Goal: Information Seeking & Learning: Learn about a topic

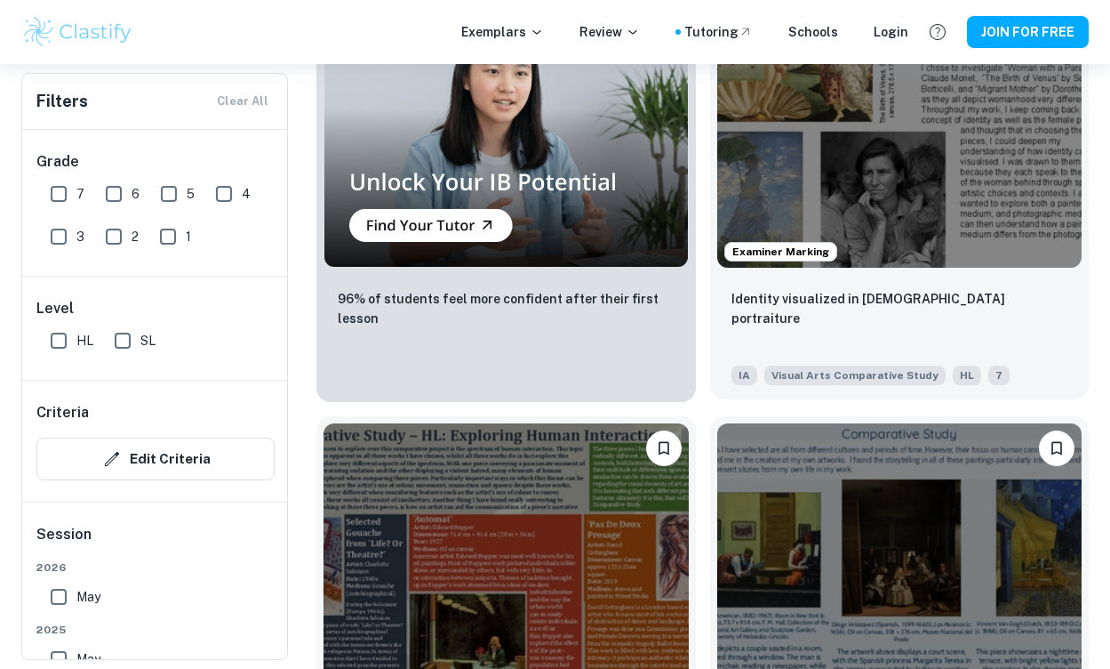
scroll to position [1747, 0]
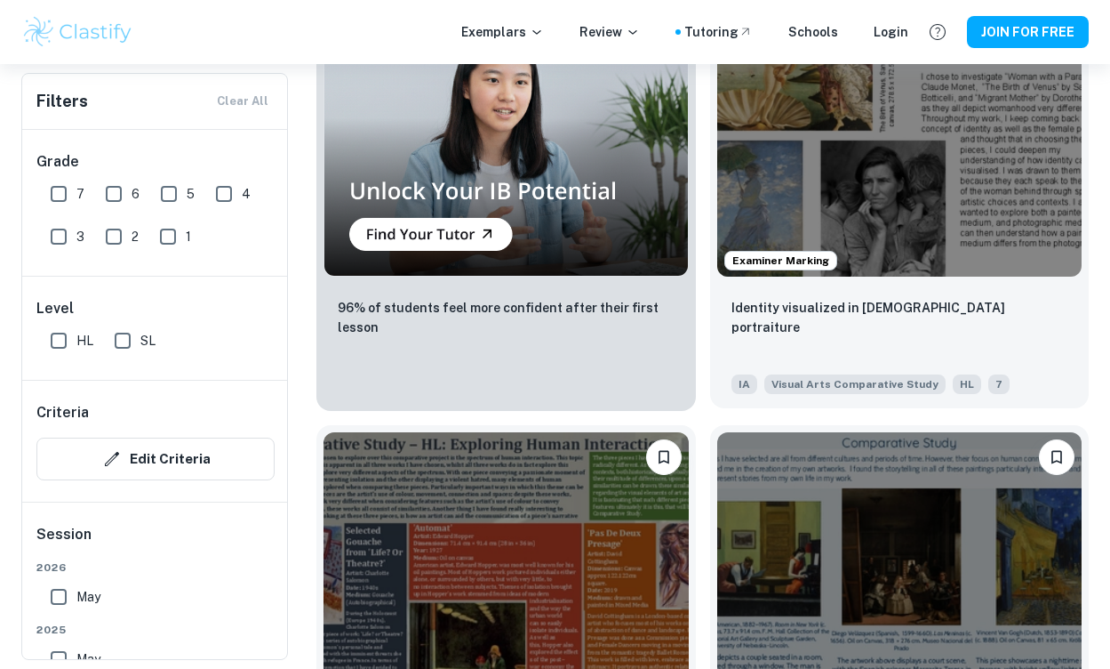
click at [766, 131] on img at bounding box center [899, 140] width 365 height 274
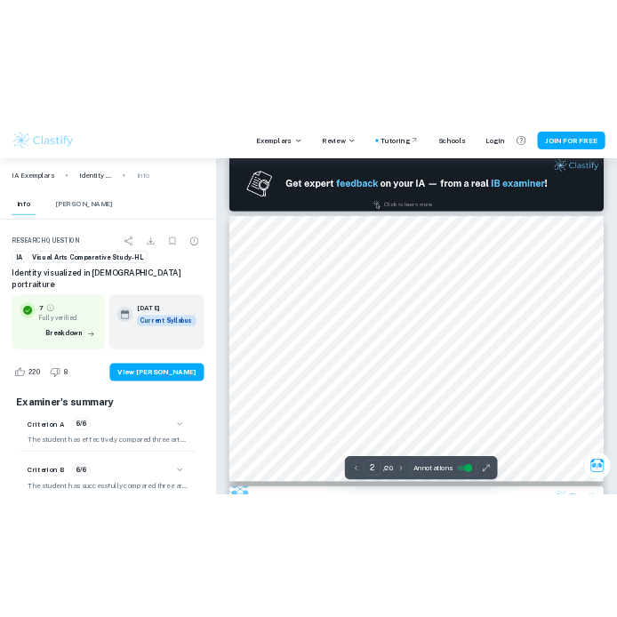
scroll to position [509, 0]
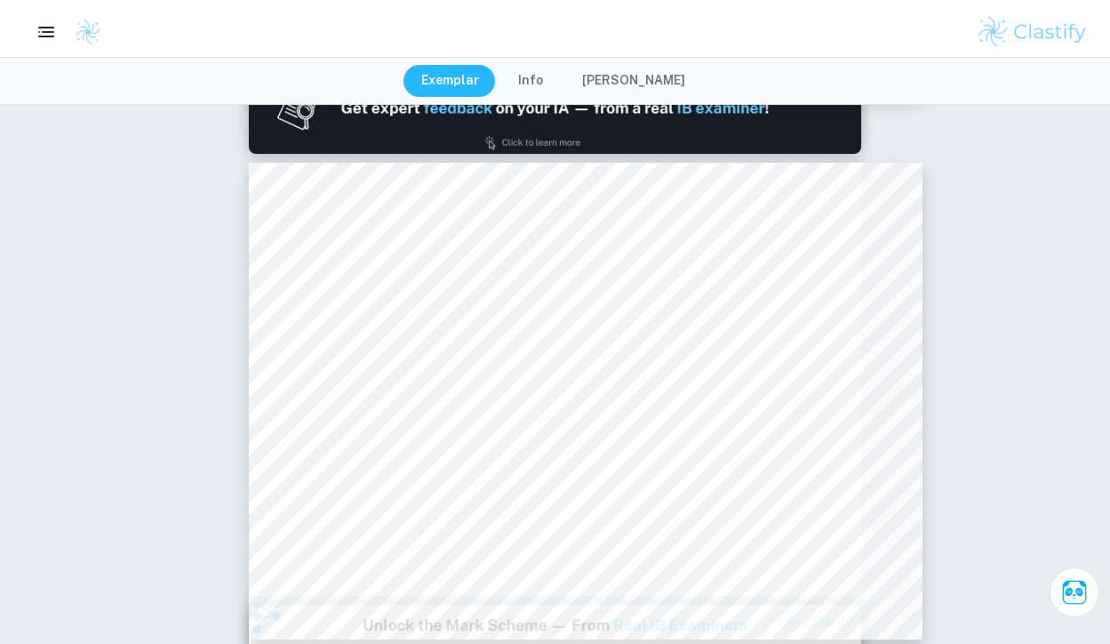
type input "2"
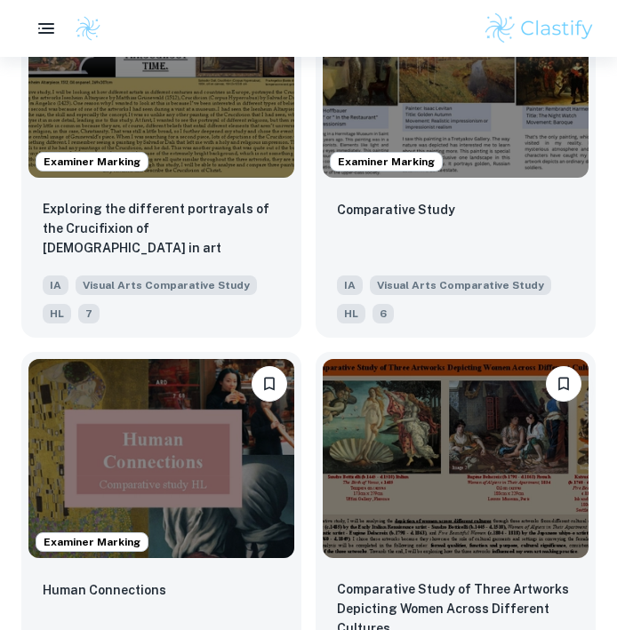
scroll to position [3097, 0]
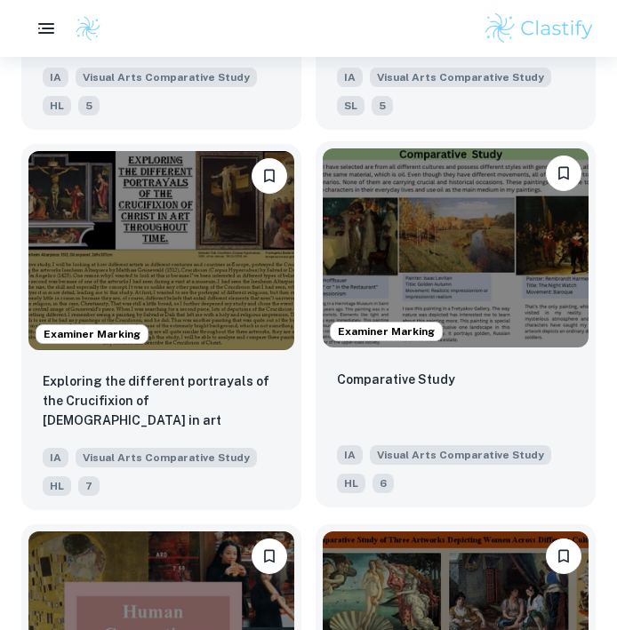
click at [504, 204] on img at bounding box center [456, 247] width 266 height 199
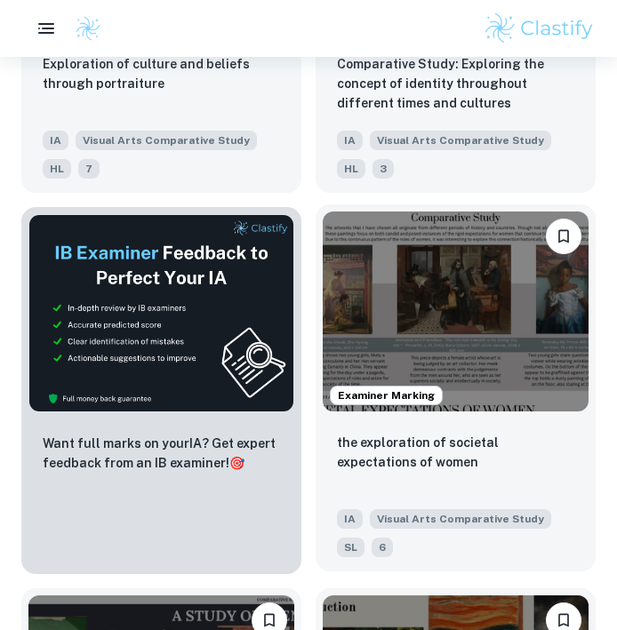
scroll to position [815, 0]
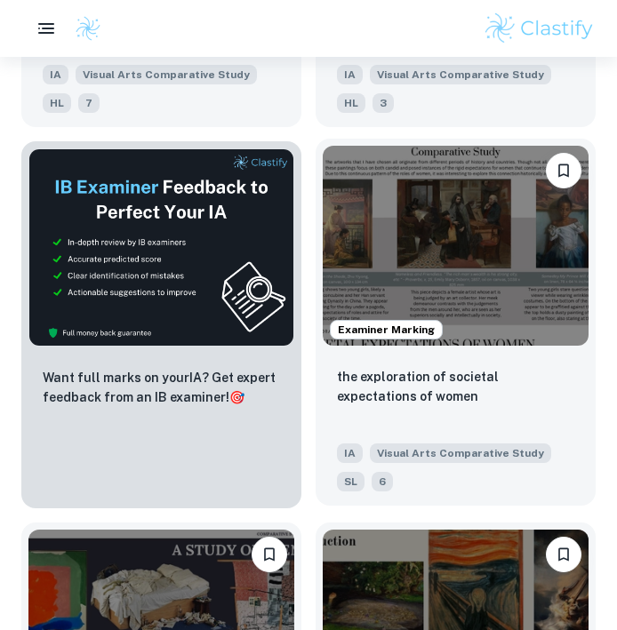
click at [430, 296] on img at bounding box center [456, 245] width 266 height 199
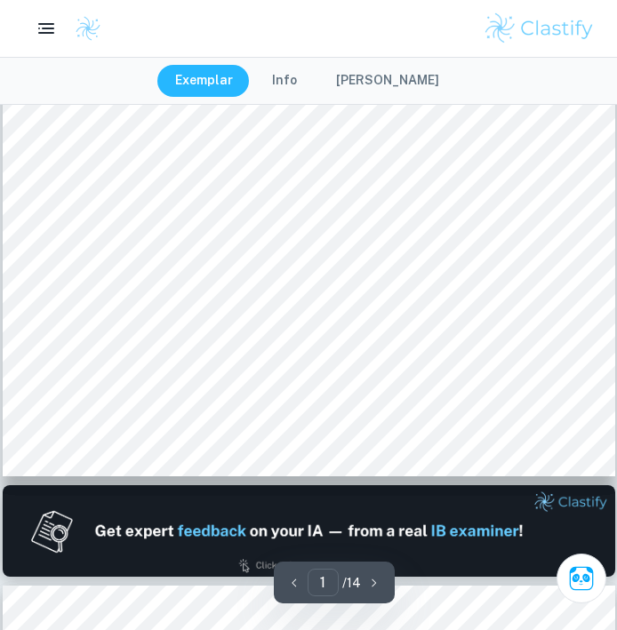
scroll to position [58, 0]
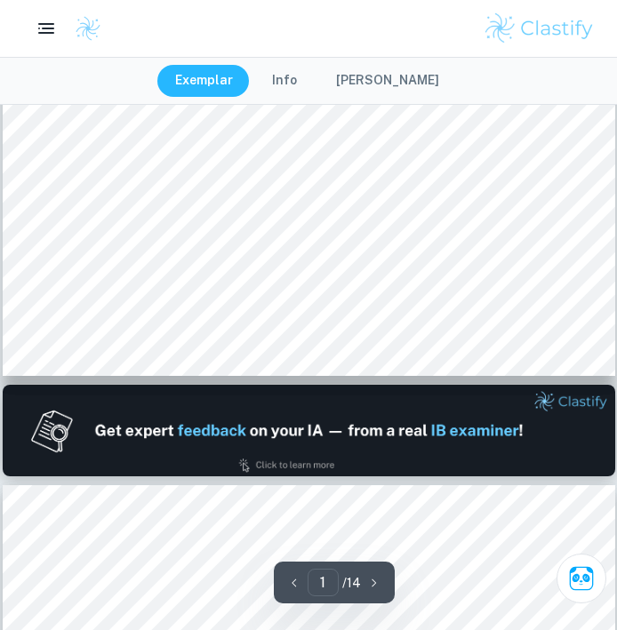
type input "2"
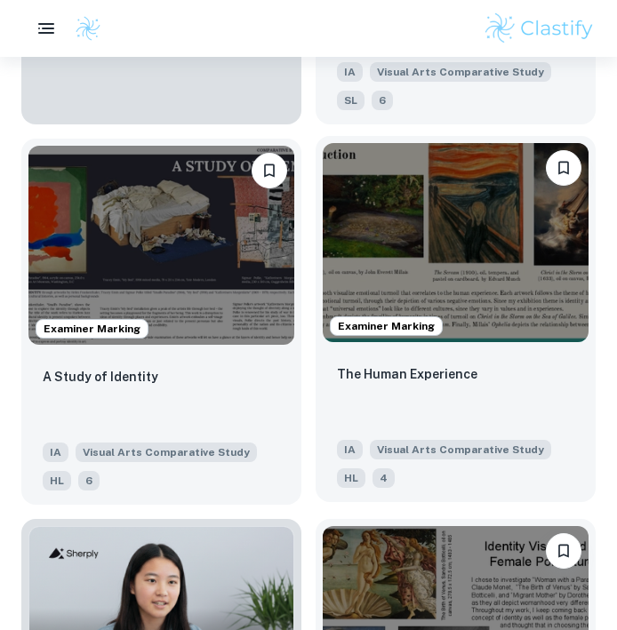
scroll to position [1213, 0]
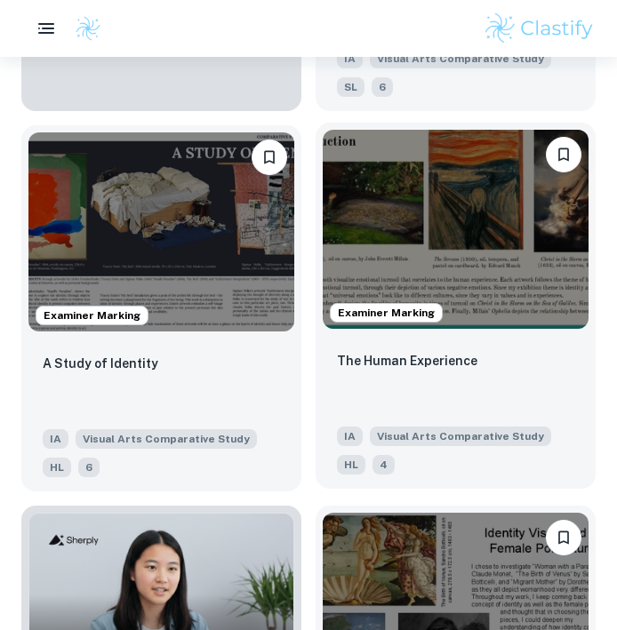
click at [399, 217] on img at bounding box center [456, 229] width 266 height 199
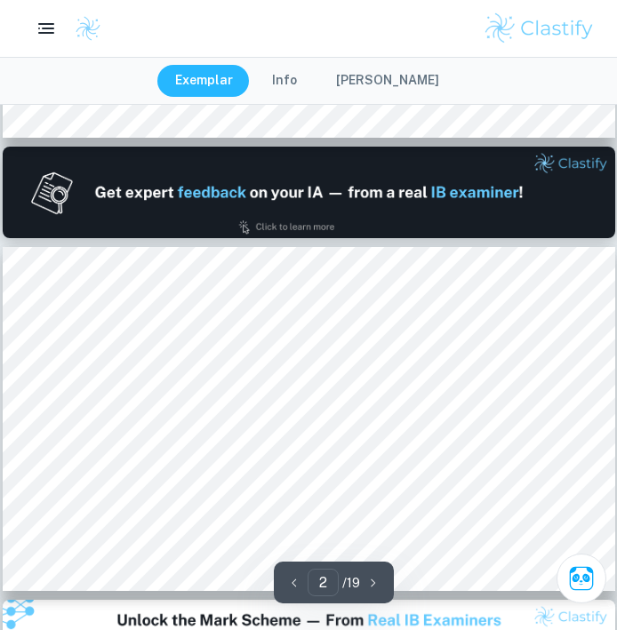
scroll to position [341, 0]
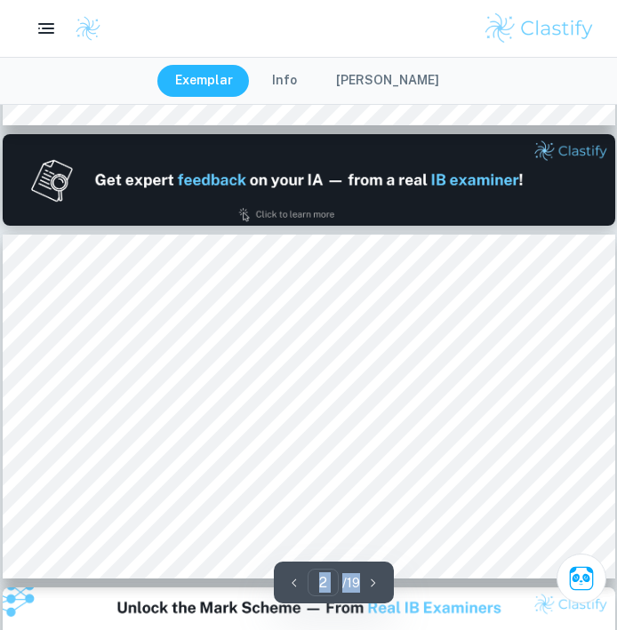
drag, startPoint x: 155, startPoint y: 246, endPoint x: 183, endPoint y: 223, distance: 36.7
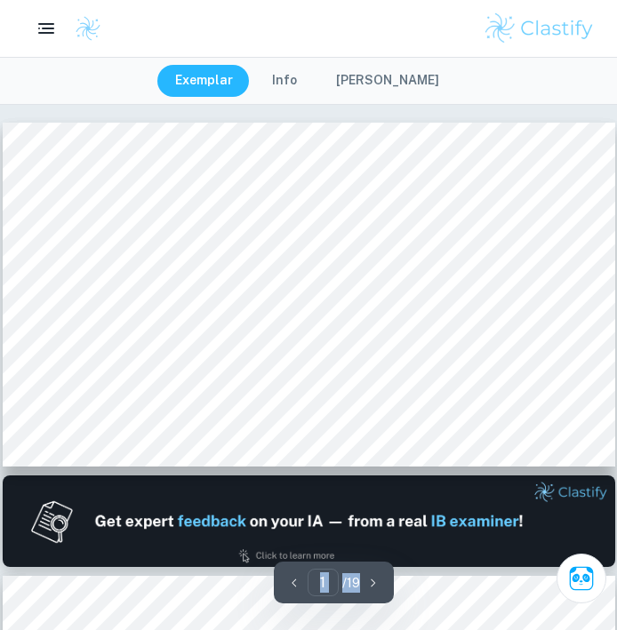
scroll to position [0, 0]
click at [453, 70] on div "Exemplar Info [PERSON_NAME]" at bounding box center [308, 81] width 617 height 48
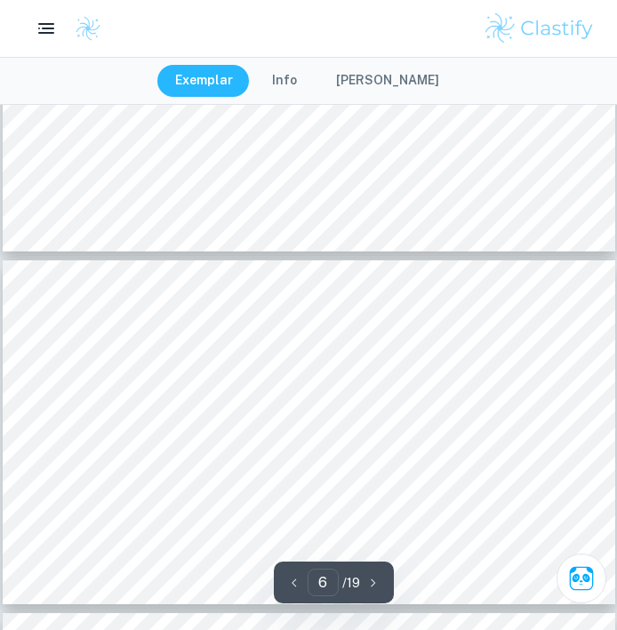
scroll to position [1828, 0]
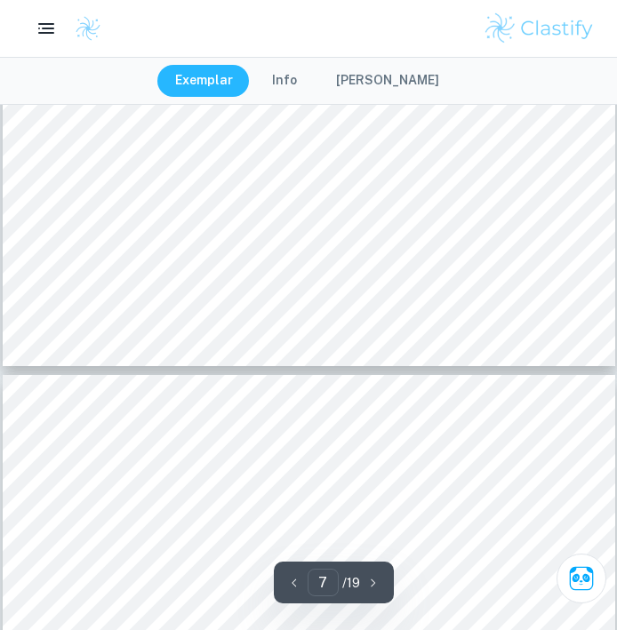
type input "8"
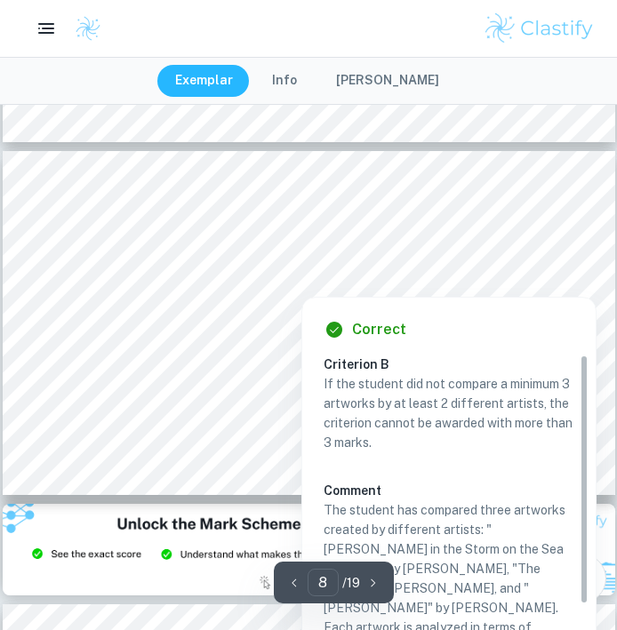
scroll to position [2646, 0]
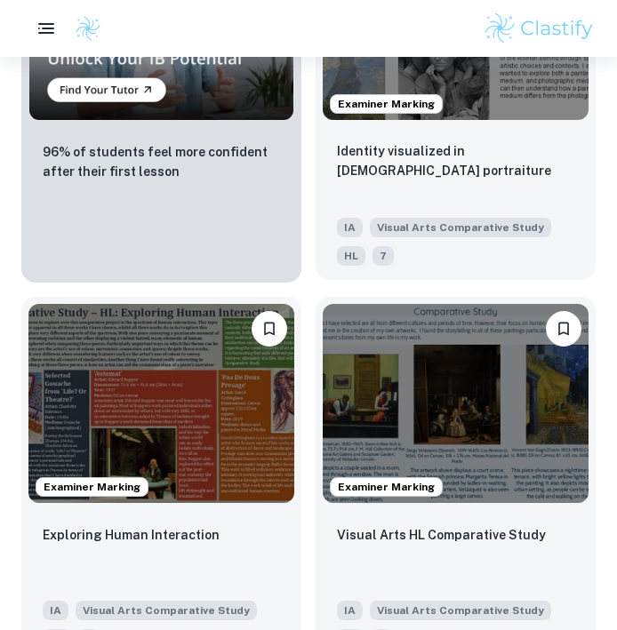
scroll to position [1801, 0]
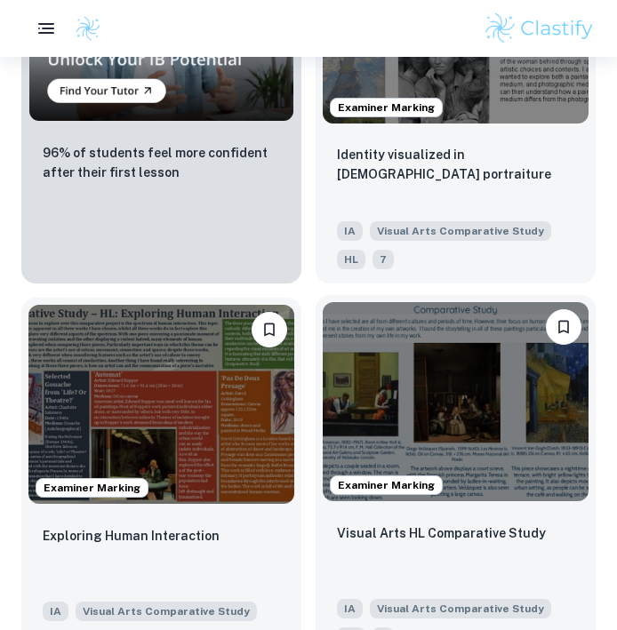
click at [433, 415] on img at bounding box center [456, 401] width 266 height 199
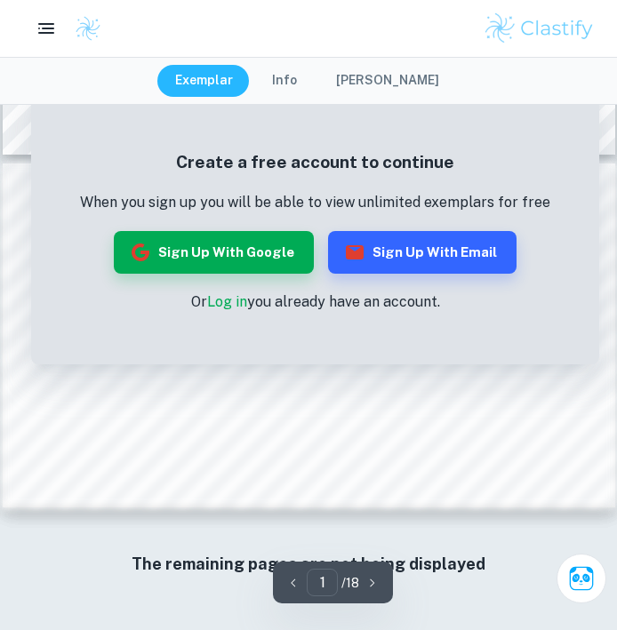
scroll to position [312, 0]
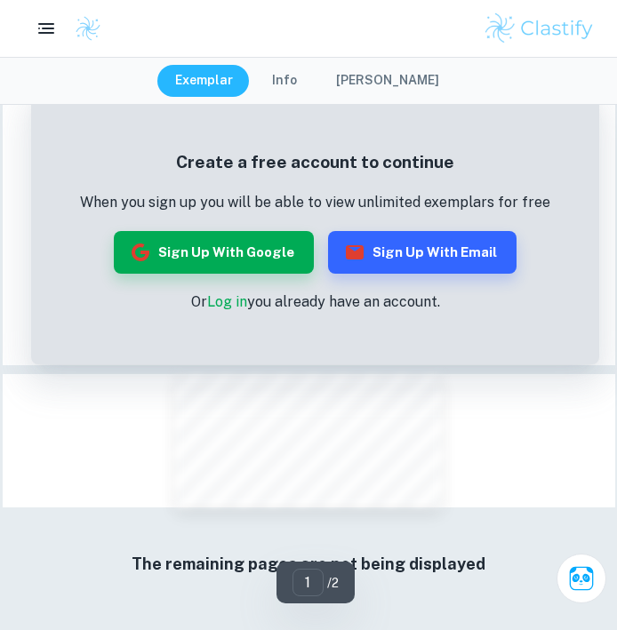
scroll to position [57, 0]
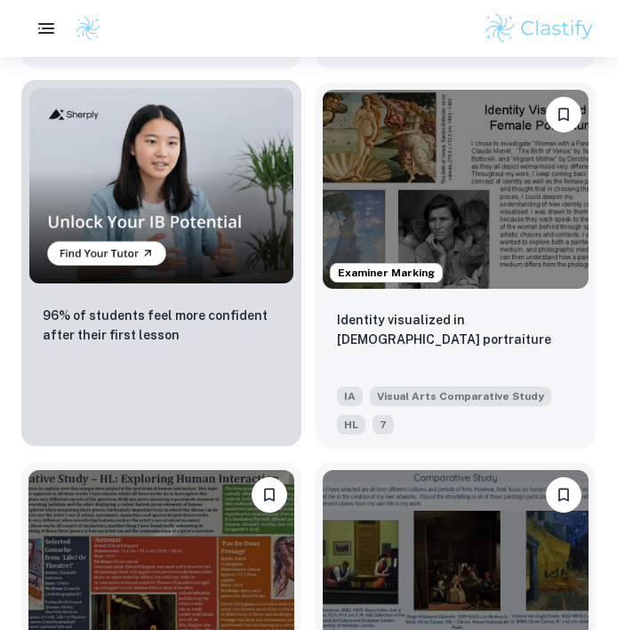
scroll to position [1633, 0]
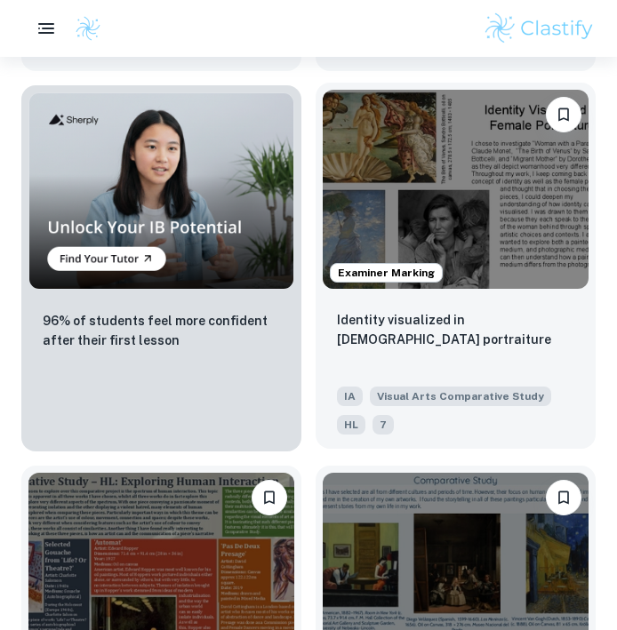
click at [463, 180] on img at bounding box center [456, 189] width 266 height 199
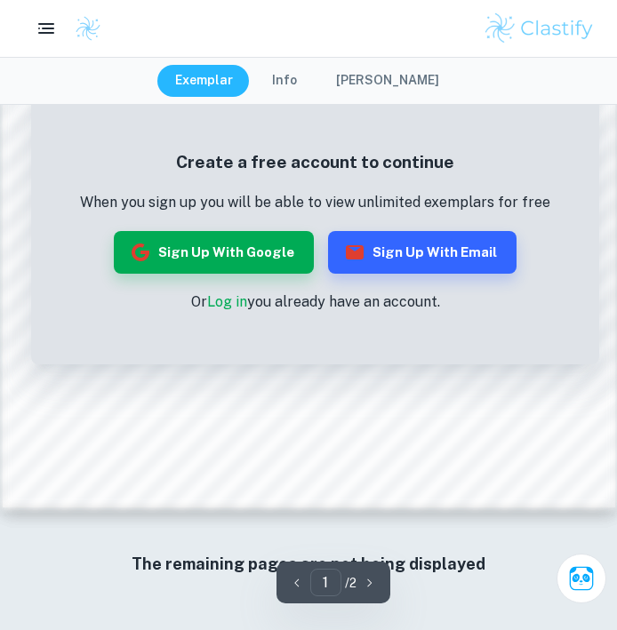
scroll to position [490, 0]
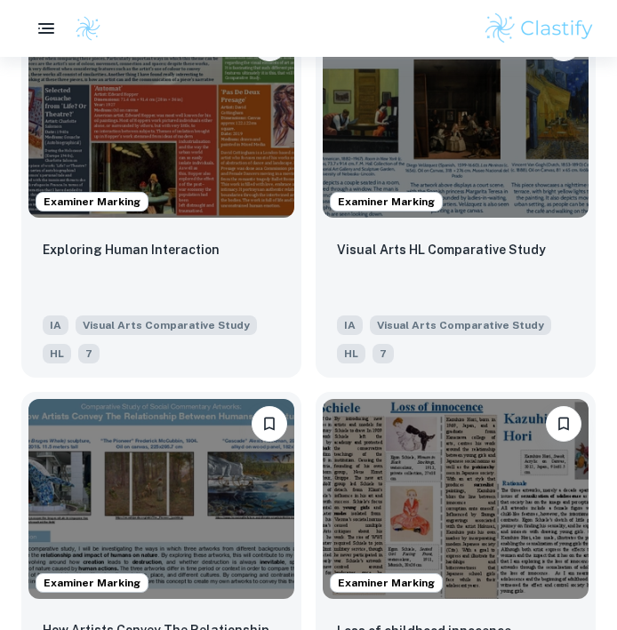
scroll to position [2099, 0]
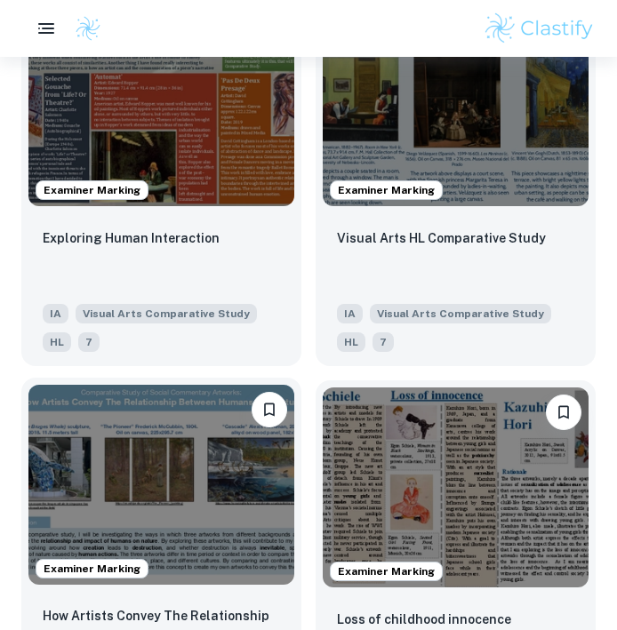
click at [266, 567] on img at bounding box center [161, 484] width 266 height 199
